Goal: Transaction & Acquisition: Purchase product/service

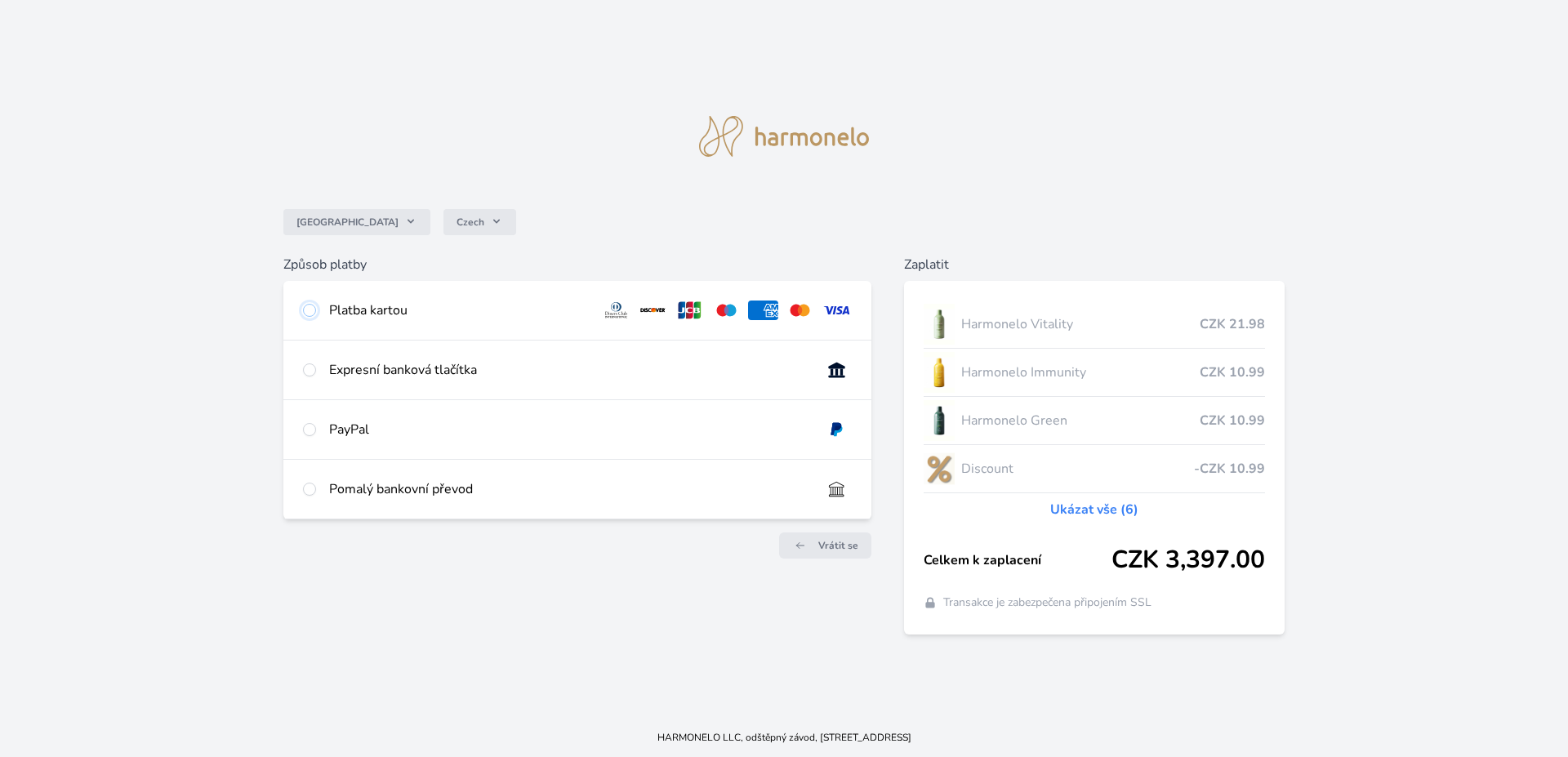
click at [309, 309] on input "radio" at bounding box center [309, 310] width 13 height 13
radio input "true"
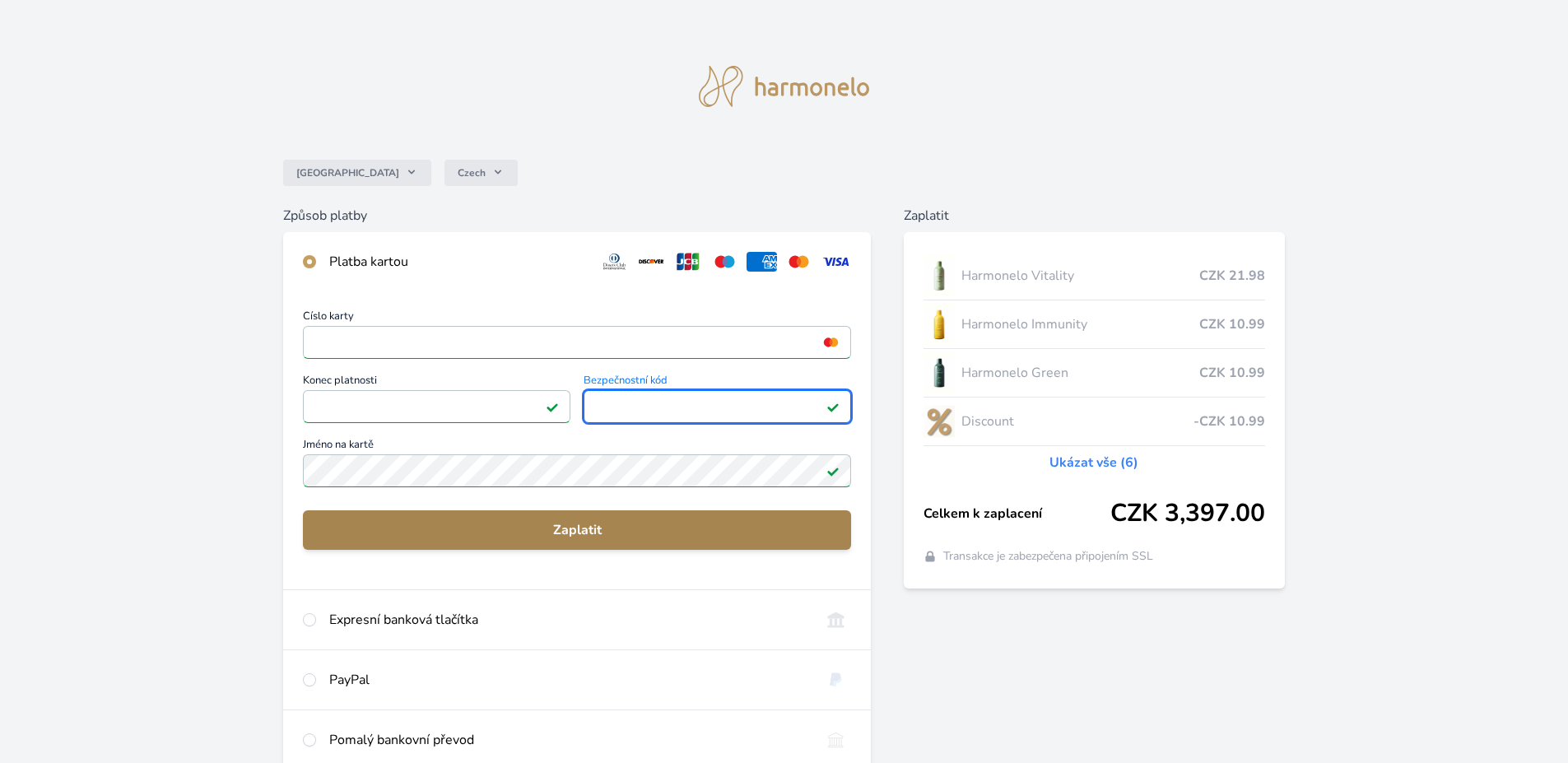
click at [578, 529] on span "Zaplatit" at bounding box center [578, 530] width 522 height 20
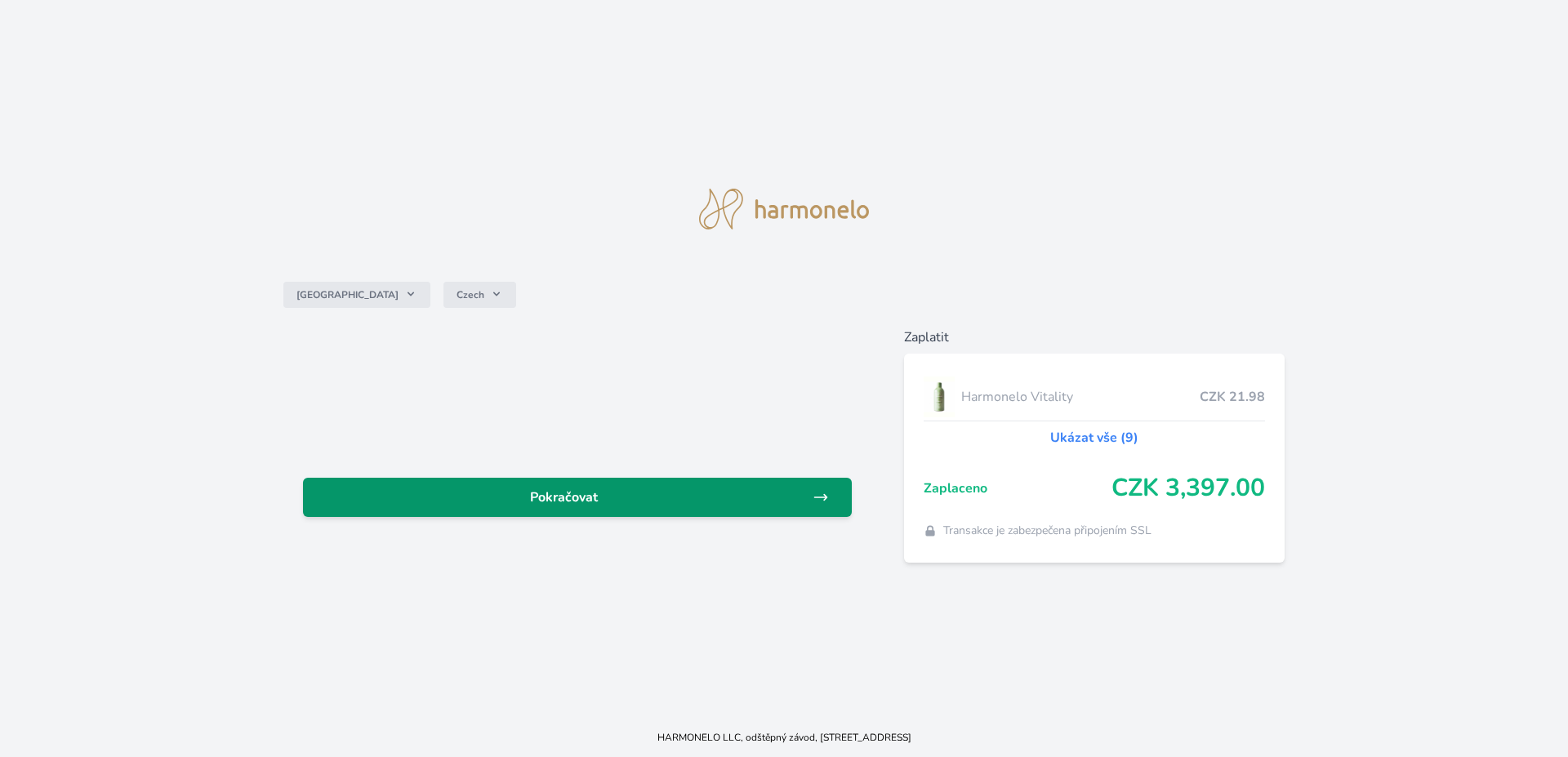
click at [592, 502] on span "Pokračovat" at bounding box center [564, 497] width 496 height 20
